Goal: Task Accomplishment & Management: Complete application form

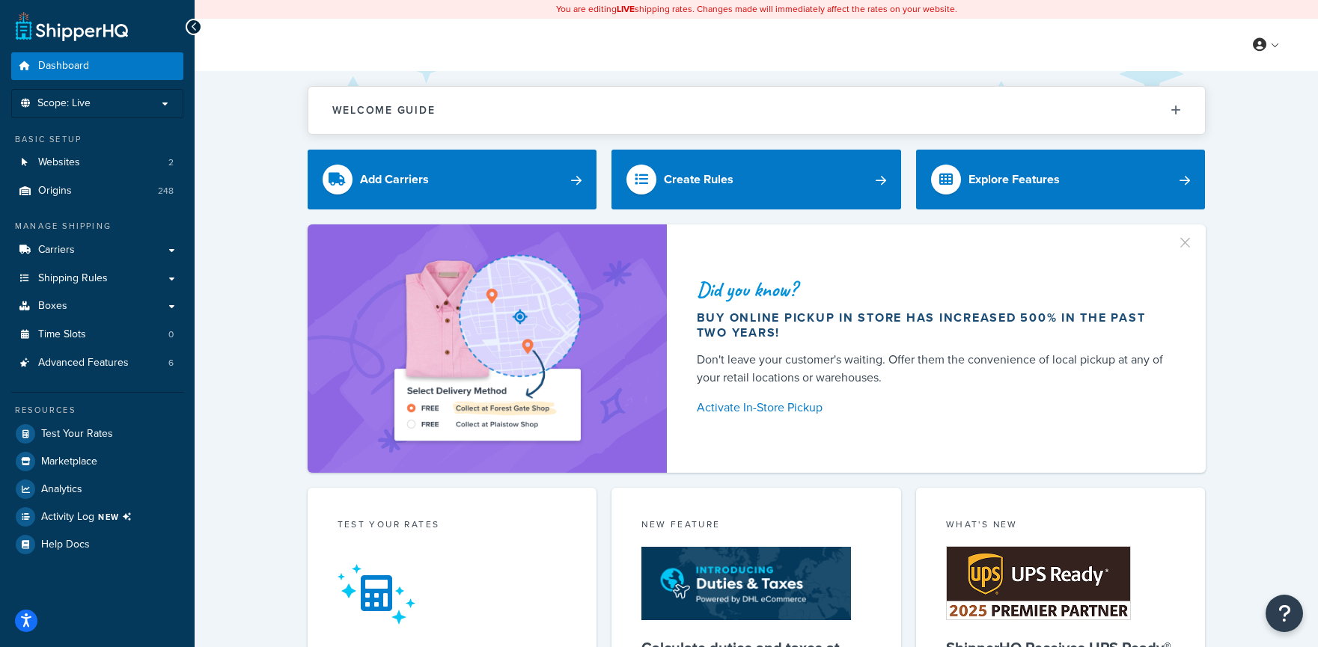
click at [826, 51] on div "My Profile Billing Global Settings Contact Us Logout" at bounding box center [756, 45] width 1123 height 52
click at [166, 111] on li "Scope: Live" at bounding box center [97, 103] width 172 height 29
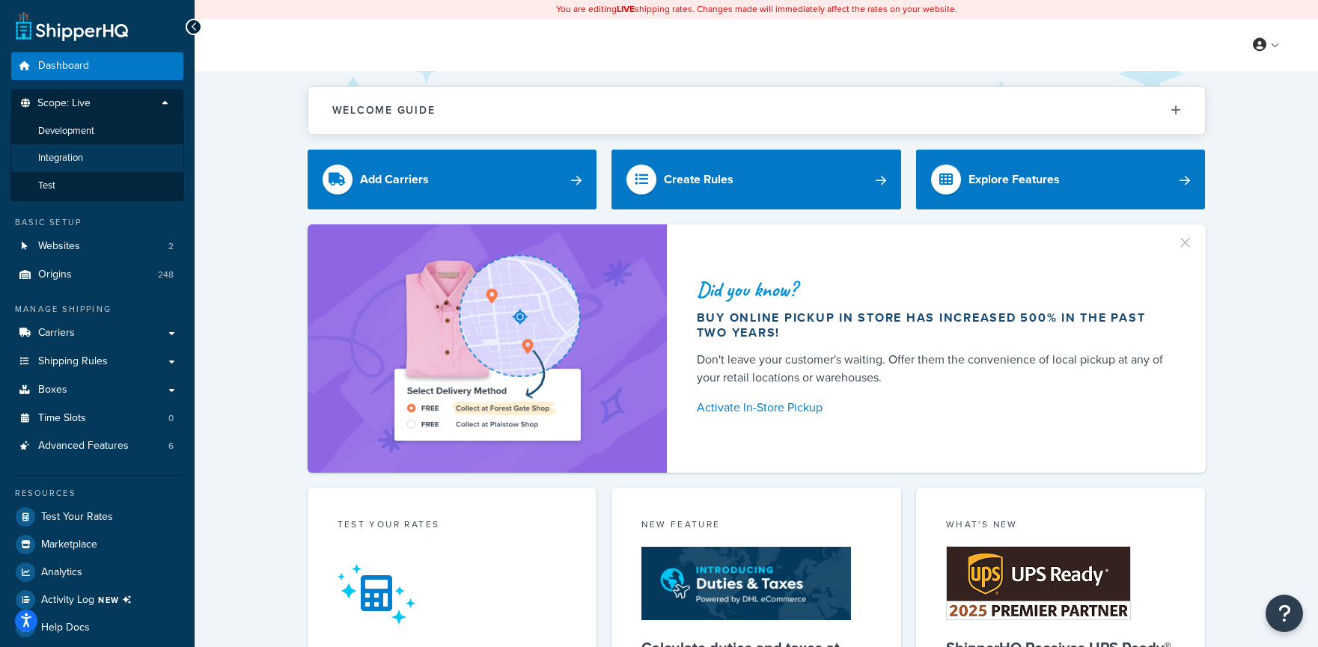
click at [117, 163] on li "Integration" at bounding box center [97, 158] width 174 height 28
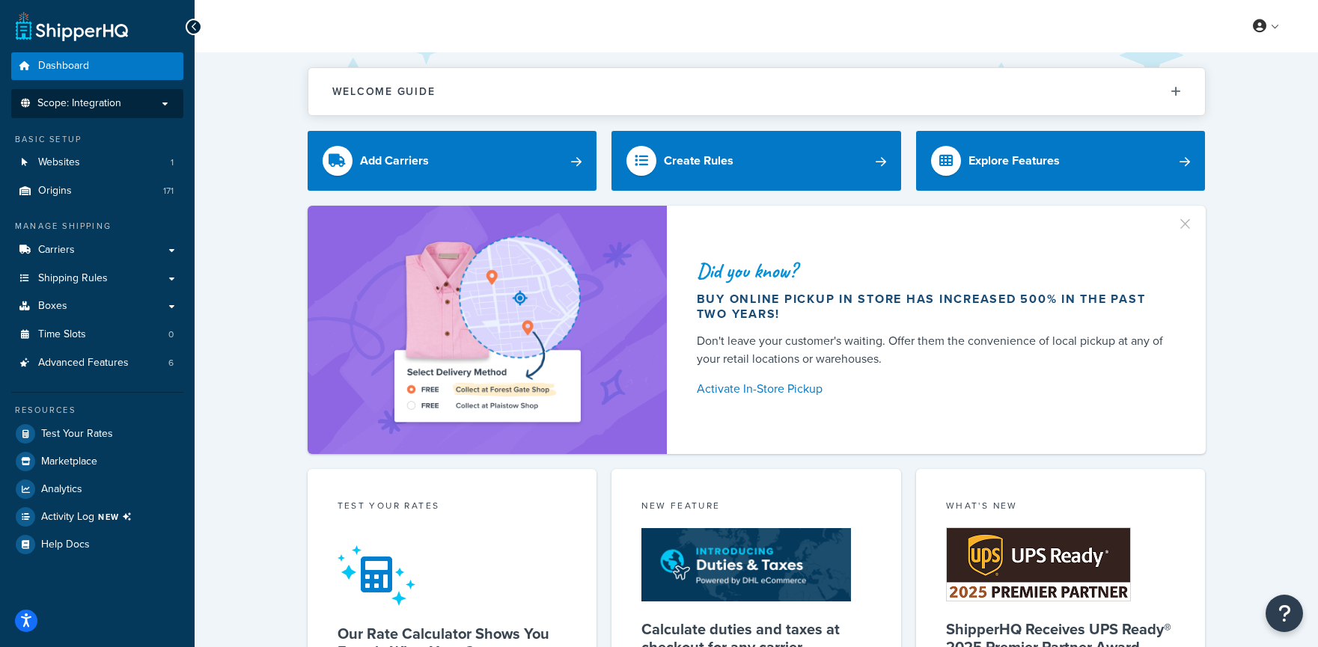
click at [132, 105] on p "Scope: Integration" at bounding box center [97, 103] width 159 height 13
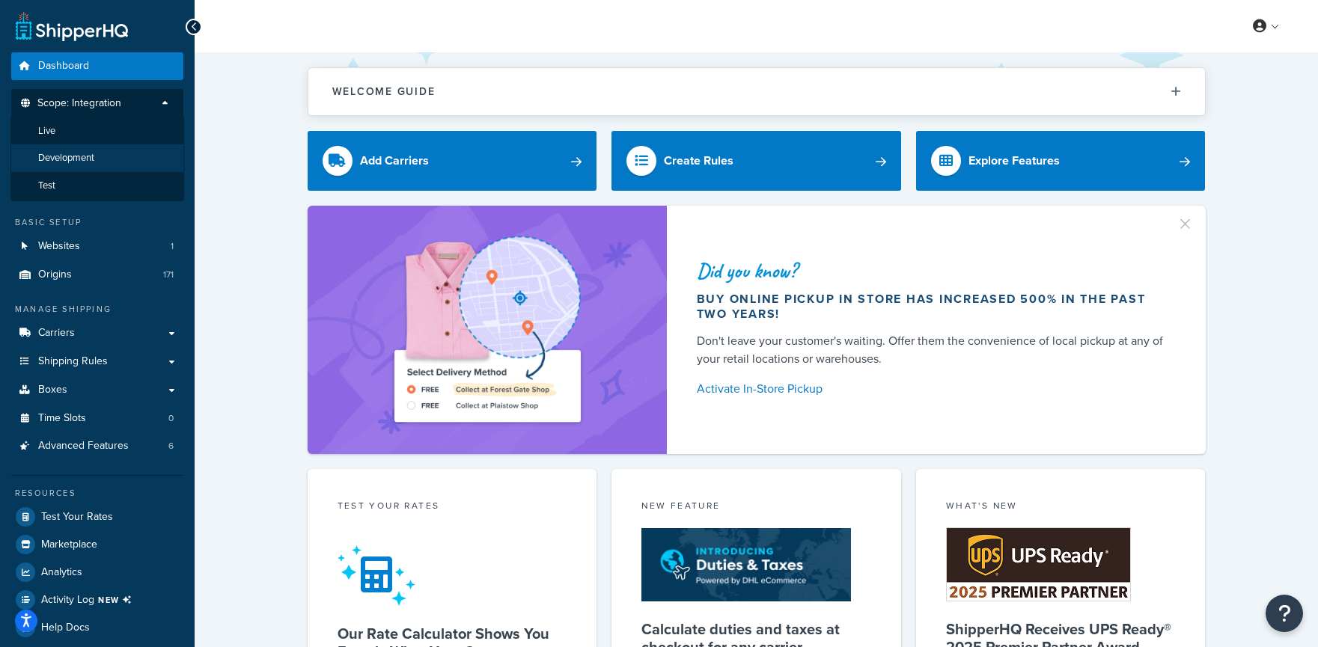
click at [112, 168] on li "Development" at bounding box center [97, 158] width 174 height 28
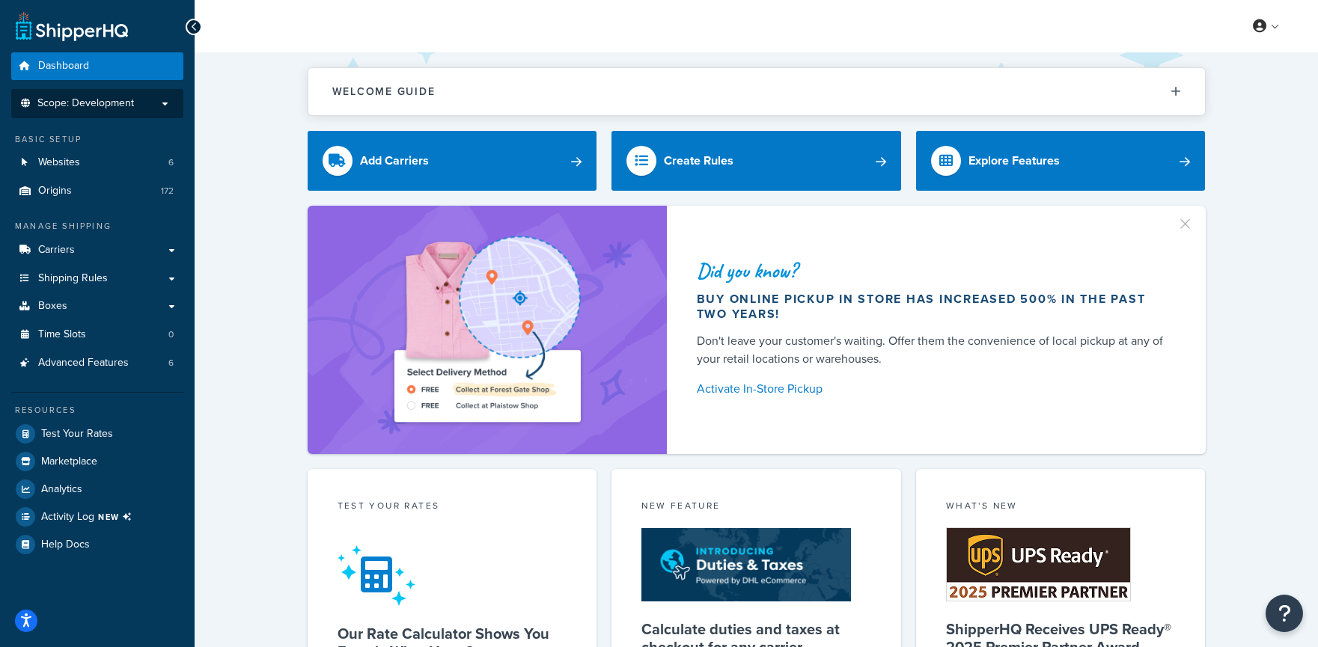
click at [139, 104] on p "Scope: Development" at bounding box center [97, 103] width 159 height 13
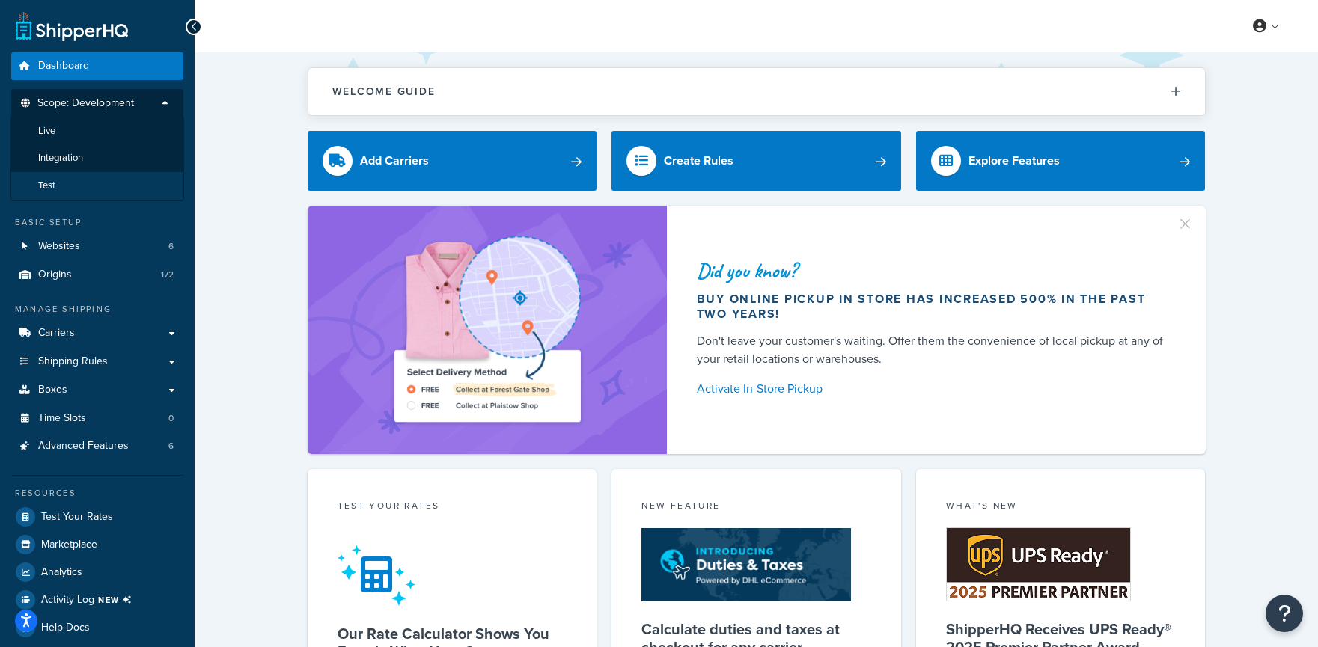
click at [109, 183] on li "Test" at bounding box center [97, 186] width 174 height 28
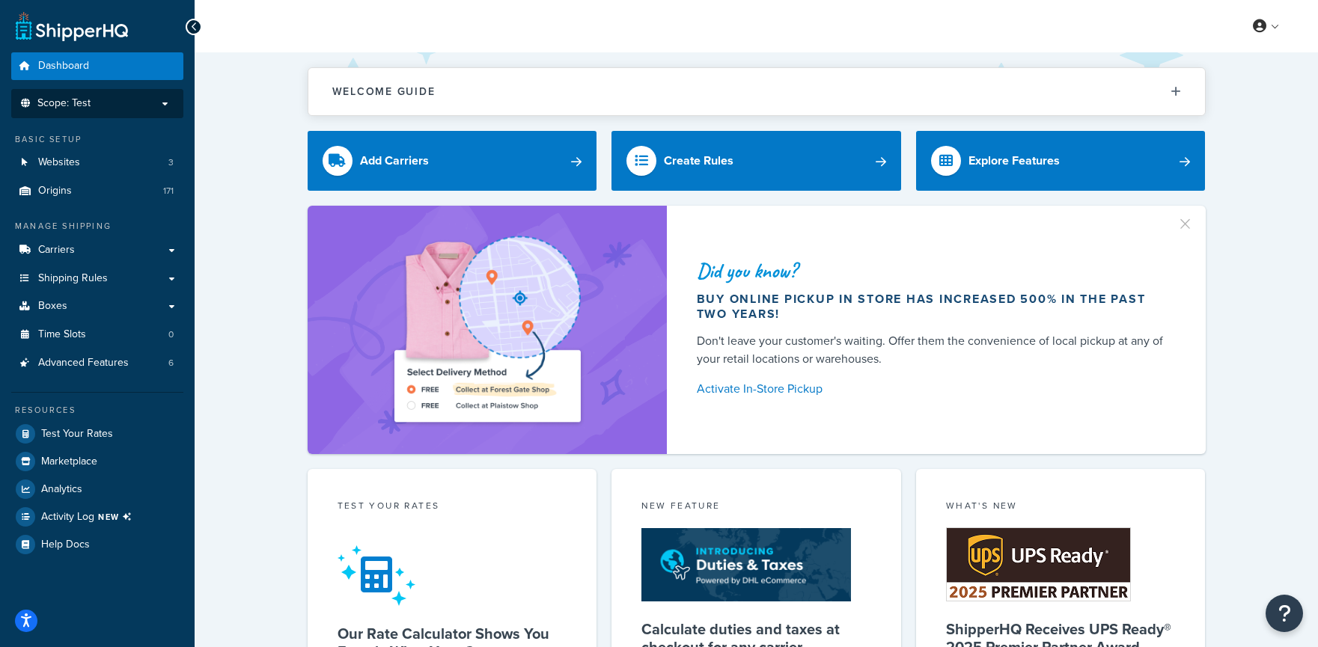
click at [139, 109] on p "Scope: Test" at bounding box center [97, 103] width 159 height 13
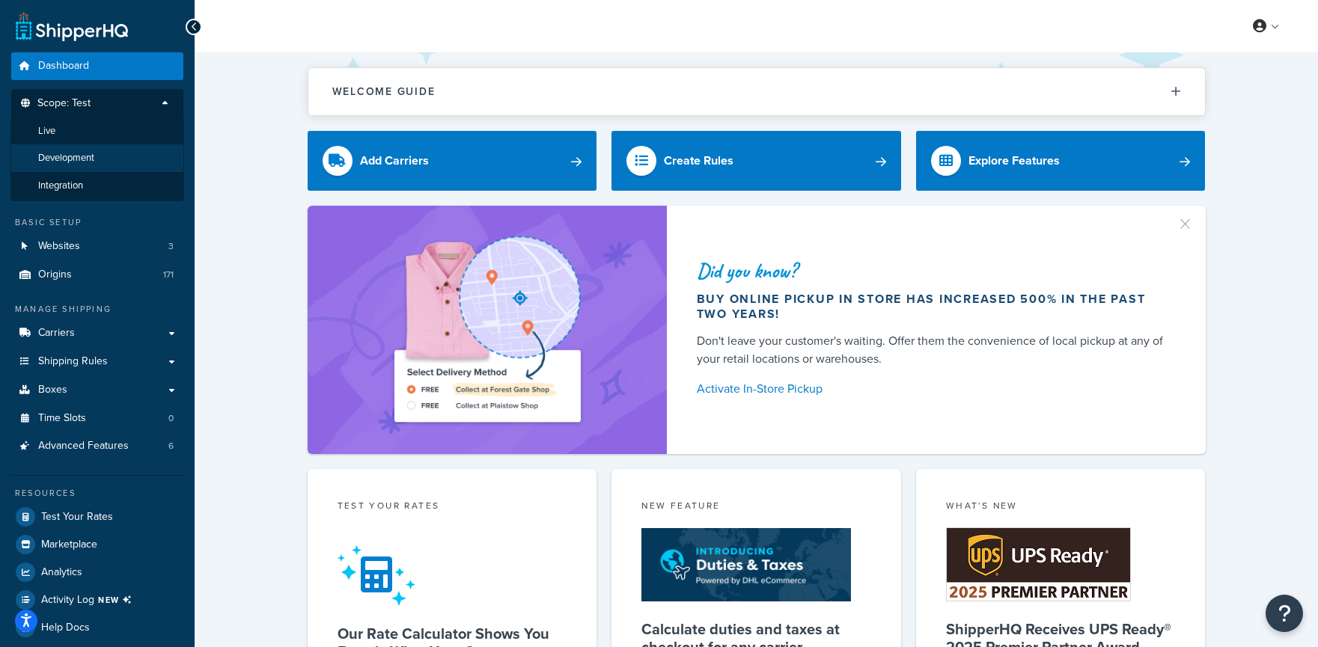
click at [121, 163] on li "Development" at bounding box center [97, 158] width 174 height 28
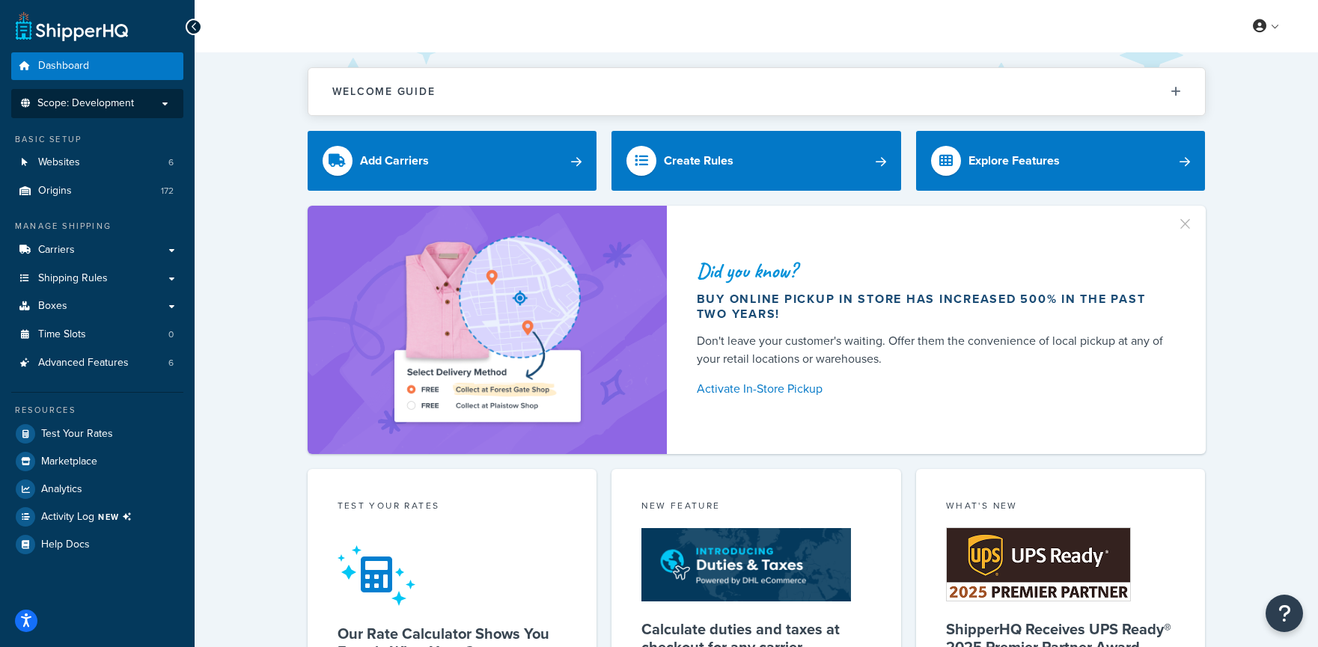
click at [141, 108] on p "Scope: Development" at bounding box center [97, 103] width 159 height 13
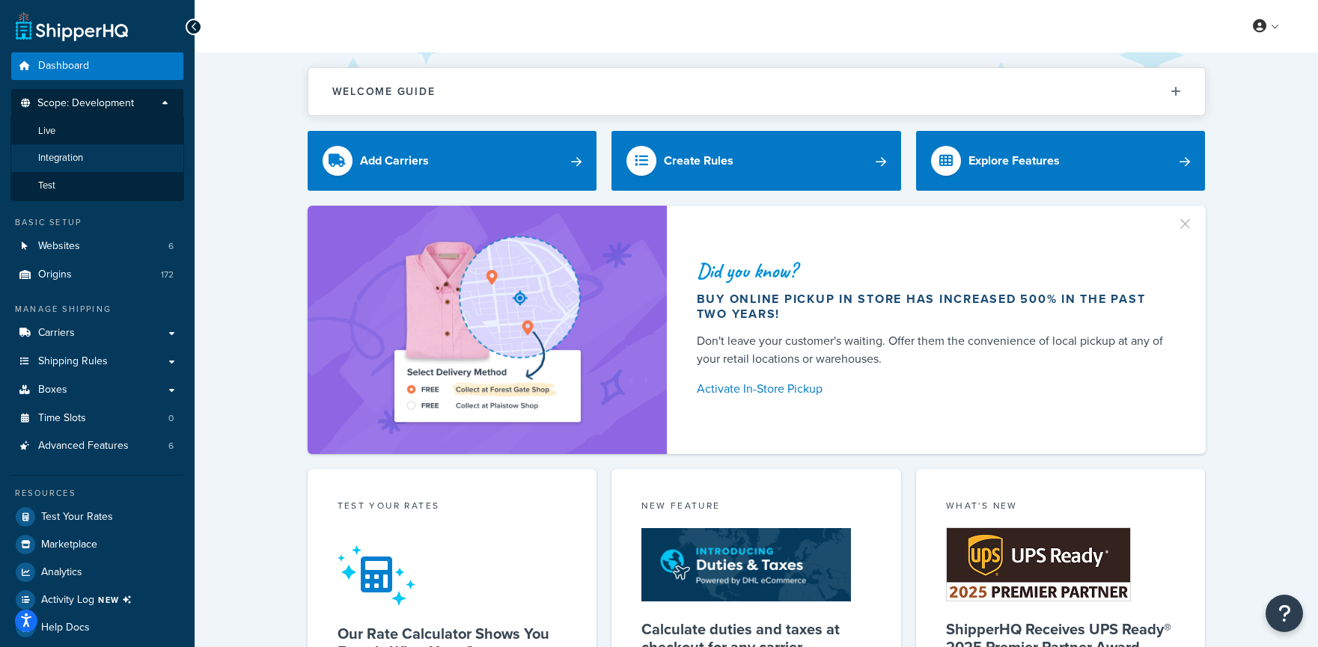
click at [117, 155] on li "Integration" at bounding box center [97, 158] width 174 height 28
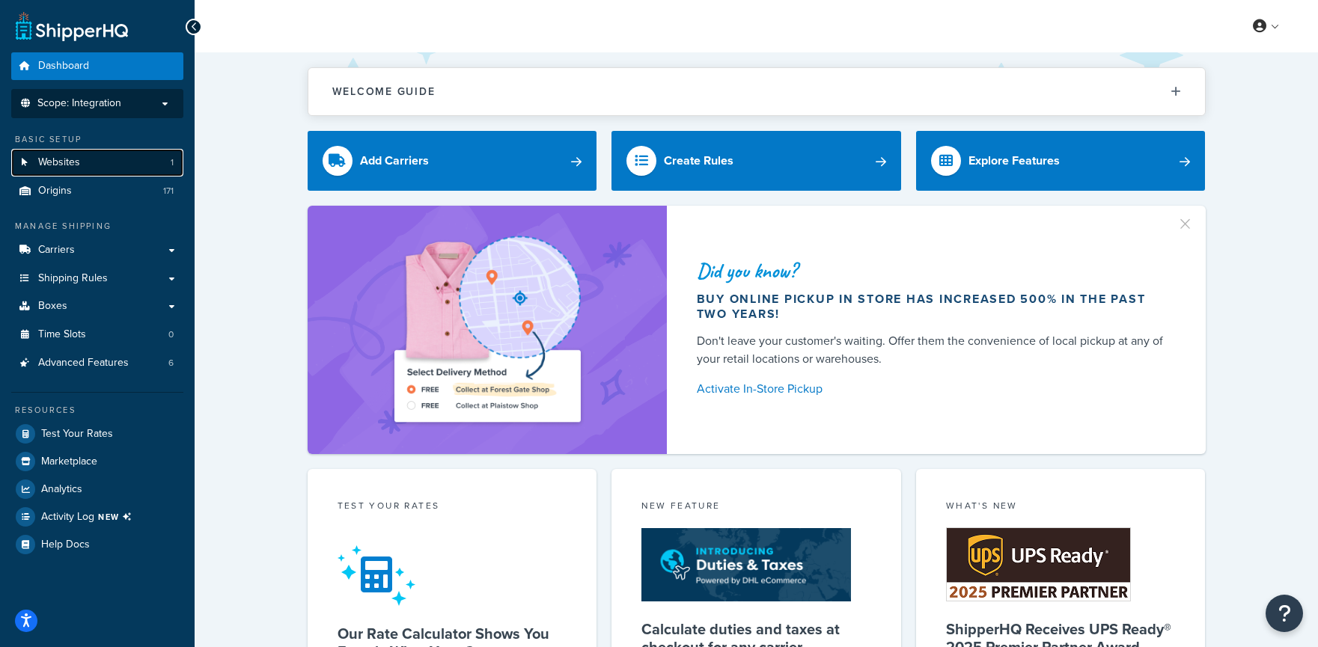
click at [115, 162] on link "Websites 1" at bounding box center [97, 163] width 172 height 28
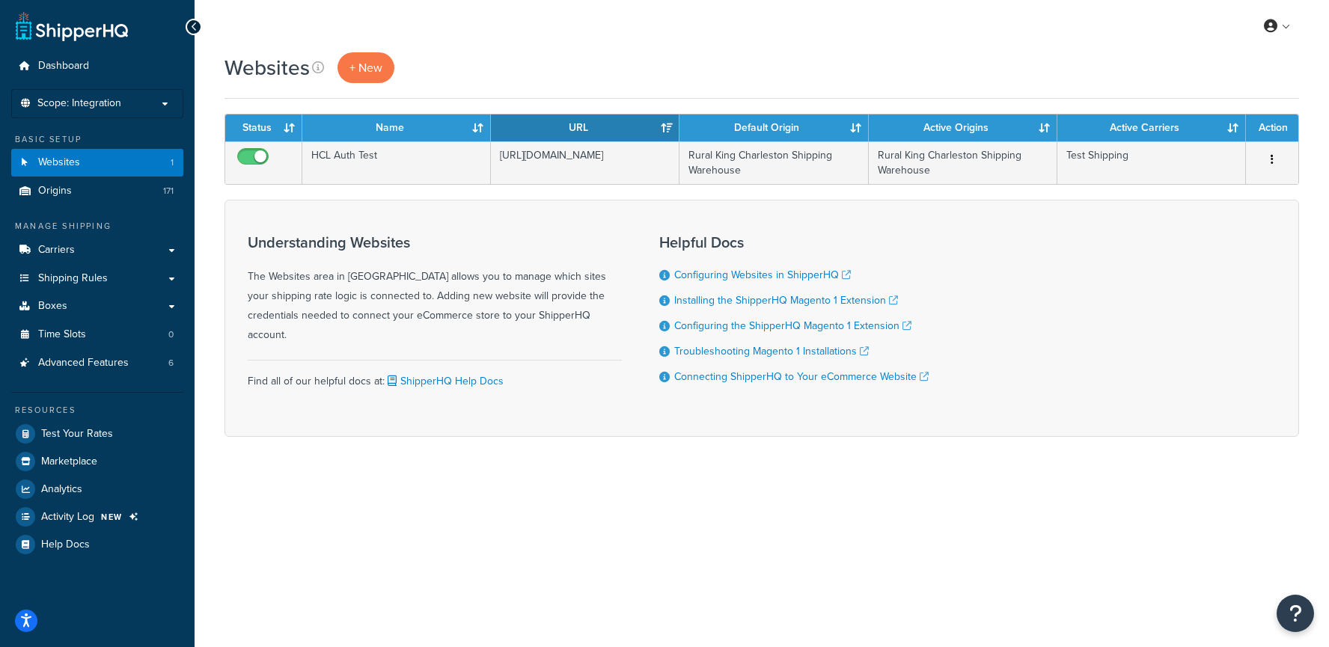
click at [599, 510] on div "My Profile Billing Global Settings Contact Us Logout Websites + New Contact Us …" at bounding box center [762, 323] width 1135 height 647
click at [421, 373] on link "ShipperHQ Help Docs" at bounding box center [444, 381] width 119 height 16
click at [768, 272] on link "Configuring Websites in ShipperHQ" at bounding box center [762, 275] width 177 height 16
click at [314, 66] on icon at bounding box center [318, 67] width 12 height 12
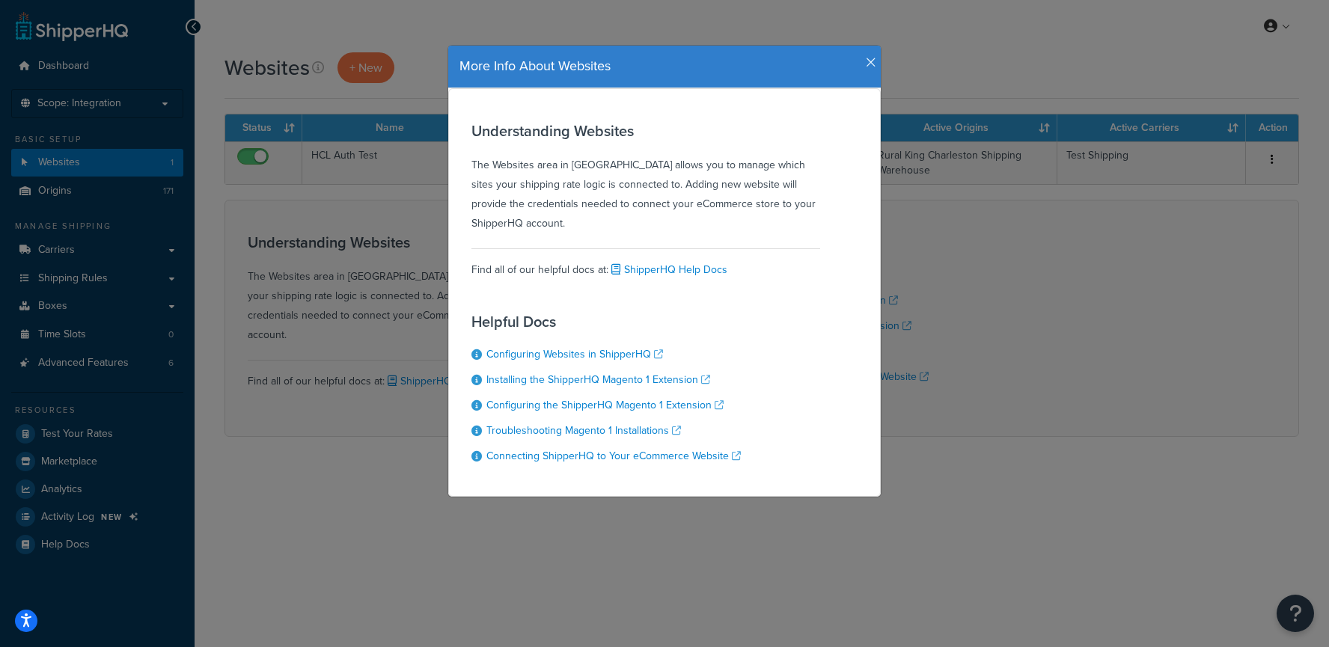
click at [867, 59] on icon "button" at bounding box center [871, 62] width 10 height 13
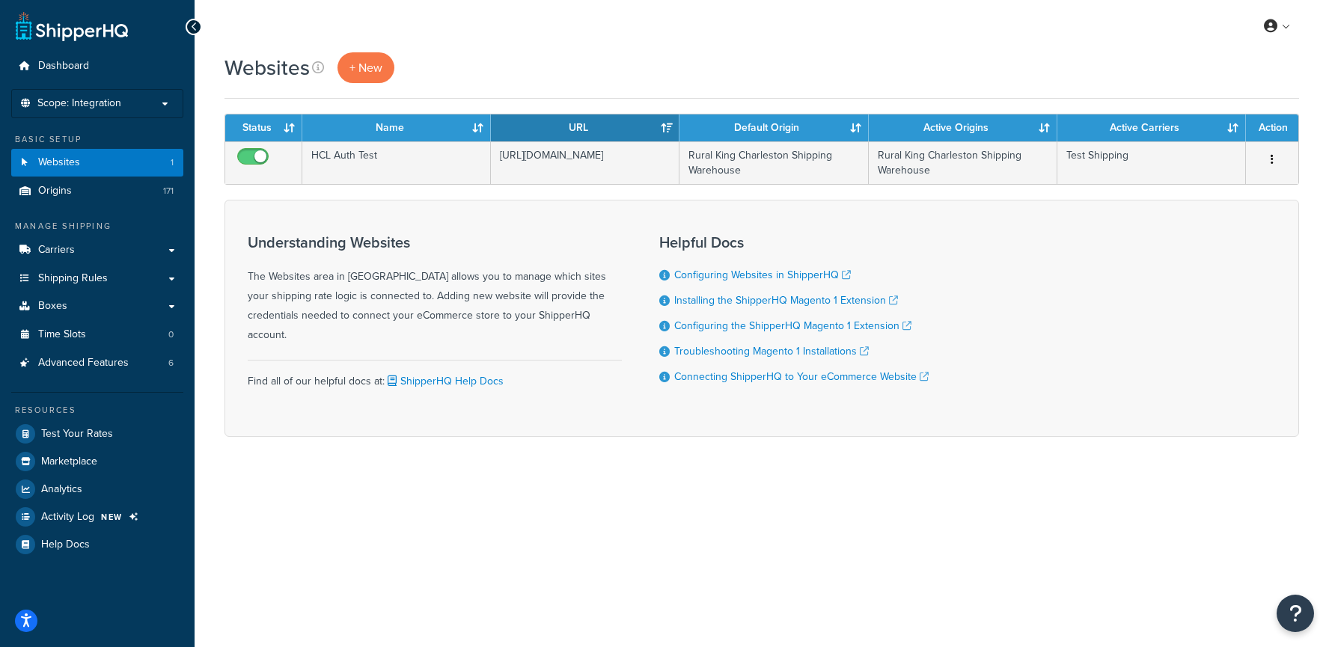
click at [887, 61] on div "Websites + New" at bounding box center [762, 67] width 1075 height 31
click at [365, 74] on span "+ New" at bounding box center [366, 67] width 33 height 17
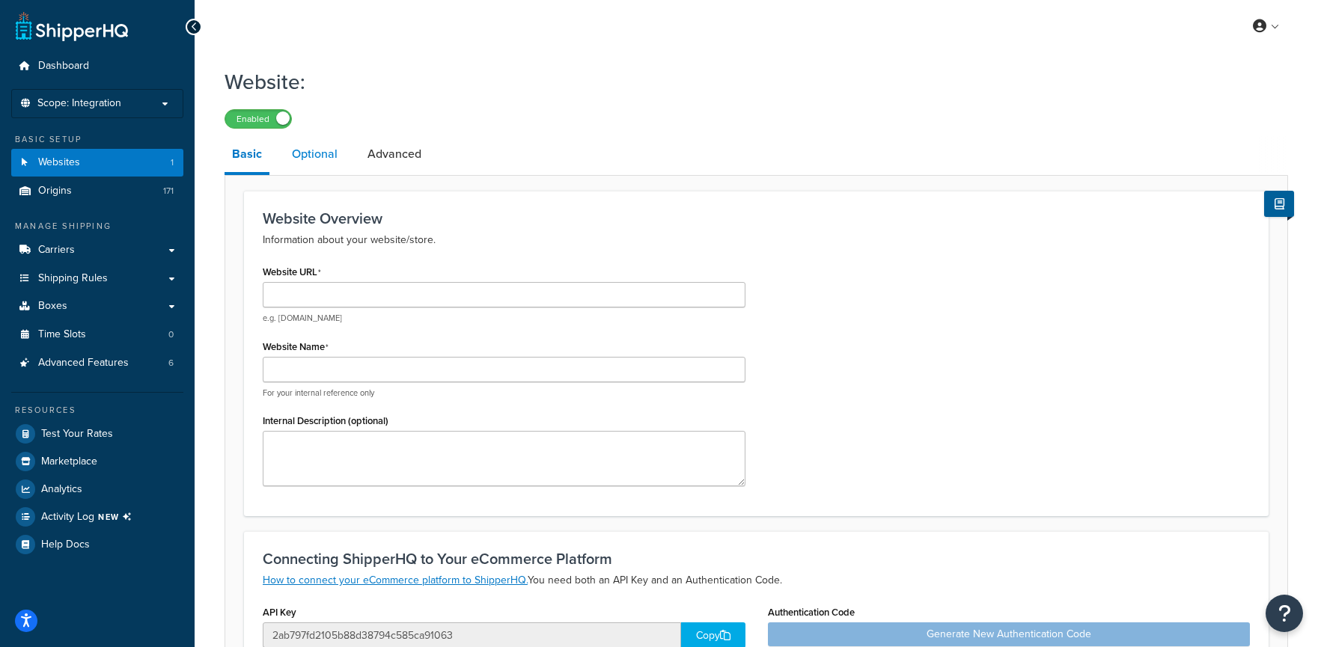
click at [335, 145] on link "Optional" at bounding box center [314, 154] width 61 height 36
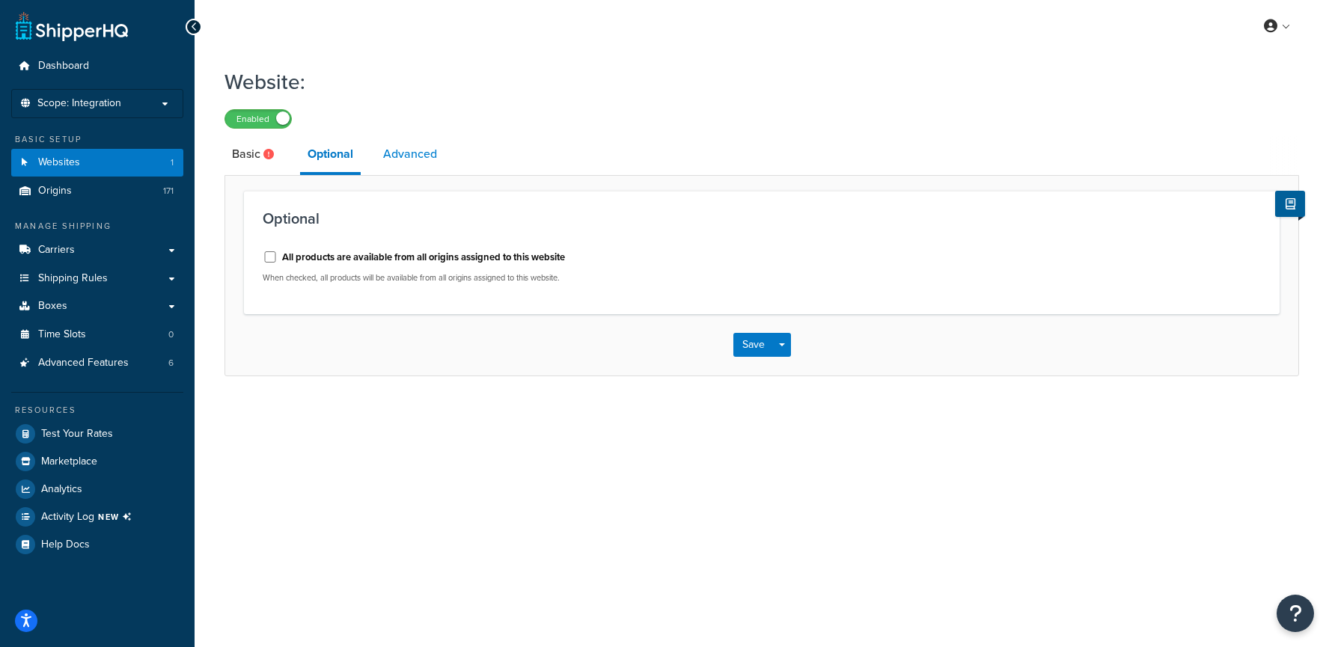
click at [379, 150] on link "Advanced" at bounding box center [410, 154] width 69 height 36
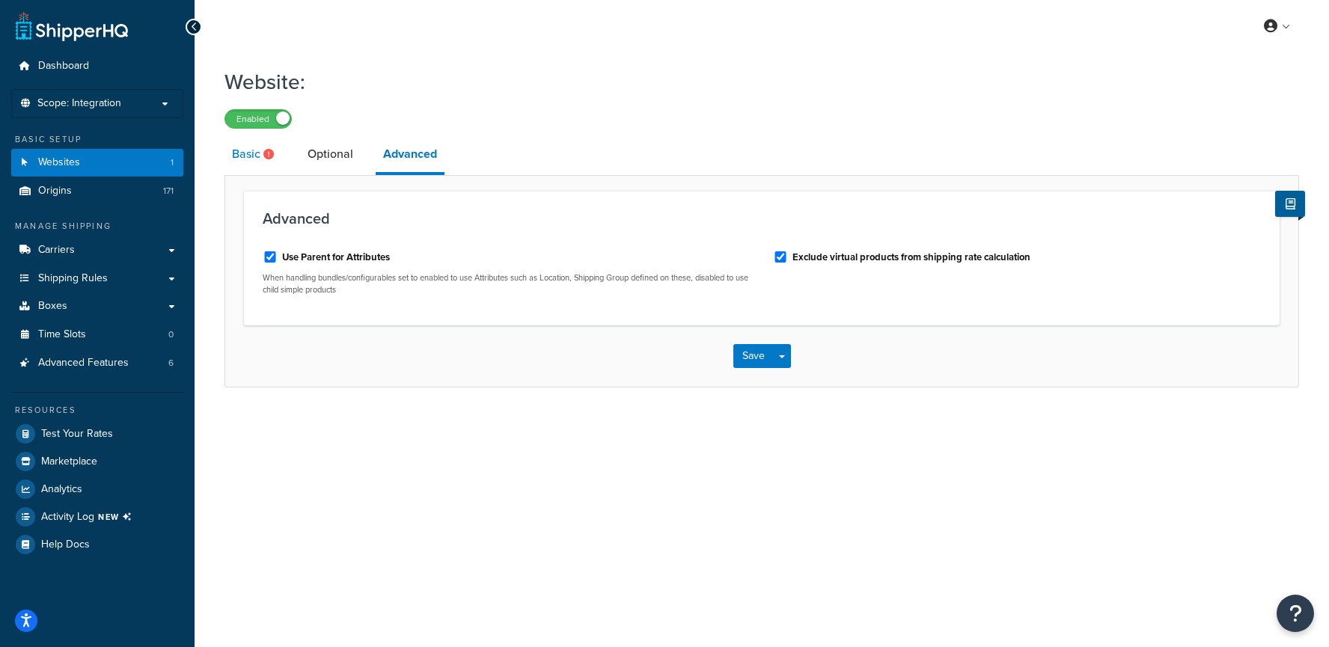
click at [263, 155] on icon at bounding box center [268, 154] width 10 height 10
